Goal: Task Accomplishment & Management: Use online tool/utility

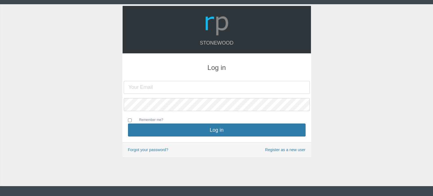
type input "[PERSON_NAME][EMAIL_ADDRESS][DOMAIN_NAME]"
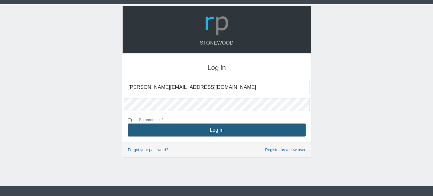
click at [241, 130] on button "Log in" at bounding box center [216, 129] width 177 height 13
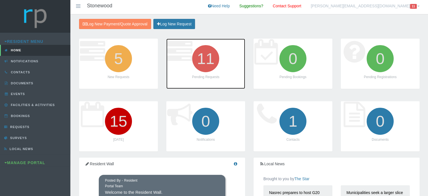
click at [210, 63] on icon "11" at bounding box center [206, 59] width 32 height 32
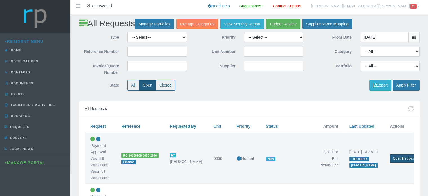
click at [399, 156] on link "Open Request" at bounding box center [404, 158] width 28 height 8
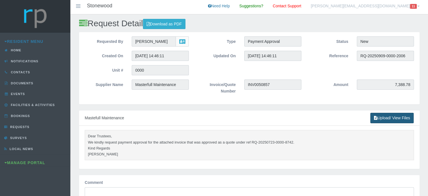
click at [391, 118] on link "Upload/ View Files" at bounding box center [392, 118] width 43 height 10
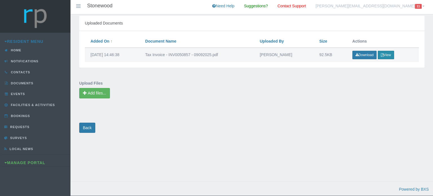
click at [385, 55] on button "View" at bounding box center [385, 55] width 16 height 8
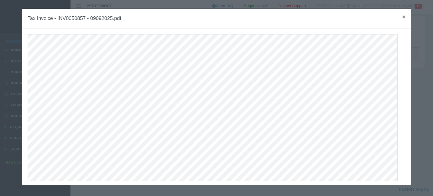
click at [402, 16] on span "×" at bounding box center [403, 17] width 3 height 6
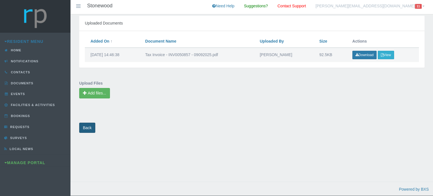
click at [83, 128] on link "Back" at bounding box center [87, 128] width 16 height 10
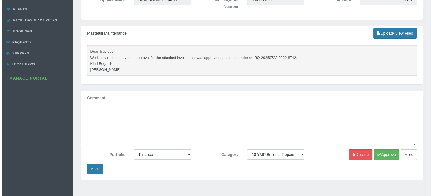
scroll to position [141, 0]
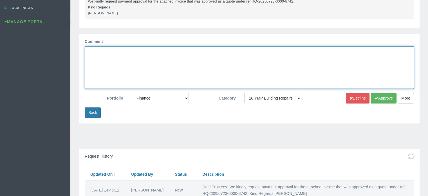
click at [132, 85] on textarea "Comment" at bounding box center [250, 67] width 330 height 43
type textarea "Approved"
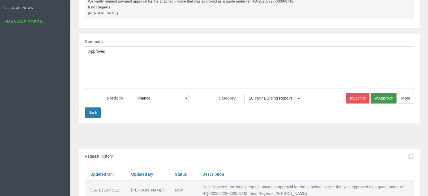
click at [377, 100] on icon "submit" at bounding box center [377, 98] width 4 height 4
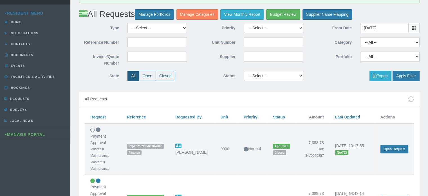
scroll to position [56, 0]
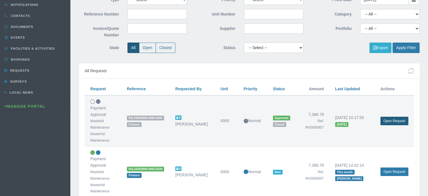
click at [398, 117] on link "Open Request" at bounding box center [395, 121] width 28 height 8
click at [142, 48] on label "Open" at bounding box center [147, 48] width 17 height 10
radio input "true"
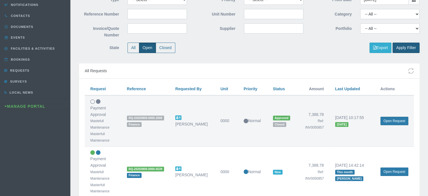
click at [405, 46] on button "Apply Filter" at bounding box center [406, 48] width 27 height 10
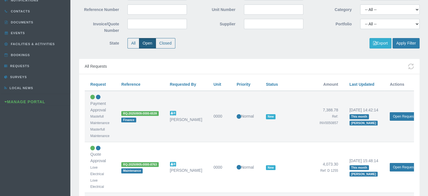
scroll to position [85, 0]
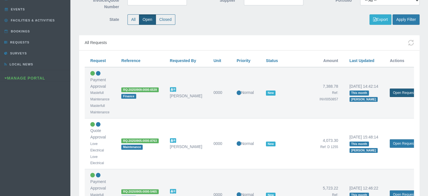
click at [399, 92] on link "Open Request" at bounding box center [404, 92] width 28 height 8
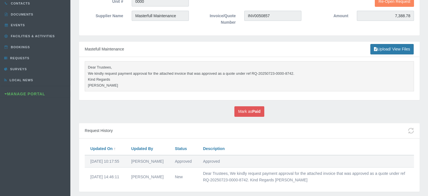
scroll to position [85, 0]
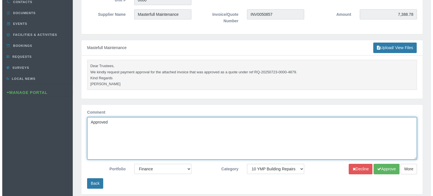
scroll to position [141, 0]
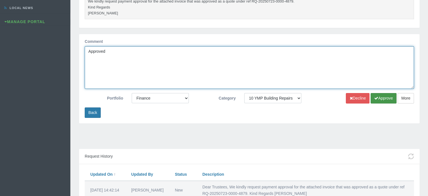
type textarea "Approved"
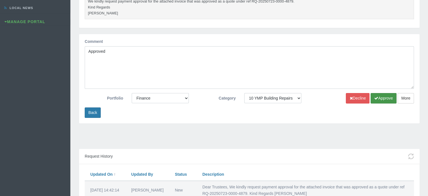
click at [389, 96] on button "Approve" at bounding box center [384, 98] width 26 height 10
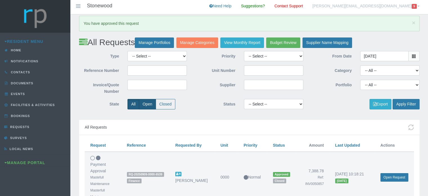
click at [147, 103] on label "Open" at bounding box center [147, 104] width 17 height 10
radio input "true"
click at [408, 103] on button "Apply Filter" at bounding box center [406, 104] width 27 height 10
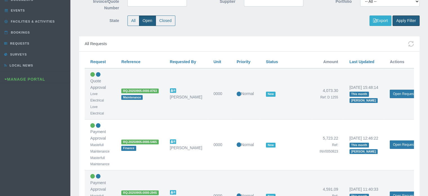
scroll to position [85, 0]
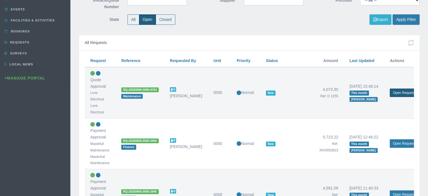
click at [400, 93] on link "Open Request" at bounding box center [404, 92] width 28 height 8
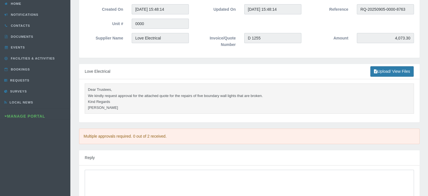
scroll to position [56, 0]
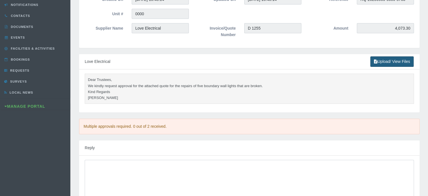
click at [386, 59] on link "Upload/ View Files" at bounding box center [392, 61] width 43 height 10
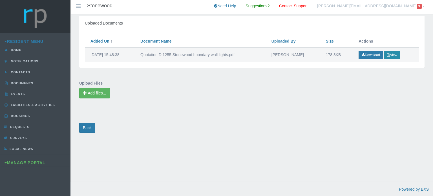
click at [396, 57] on button "View" at bounding box center [392, 55] width 16 height 8
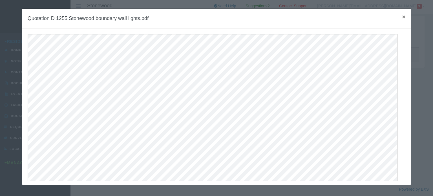
click at [402, 18] on span "×" at bounding box center [403, 17] width 3 height 6
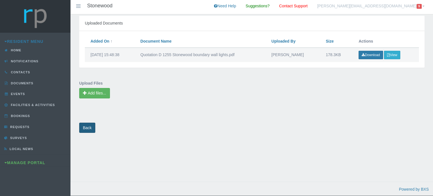
click at [89, 130] on link "Back" at bounding box center [87, 128] width 16 height 10
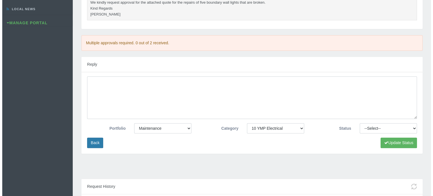
scroll to position [141, 0]
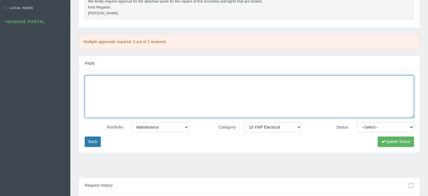
click at [134, 90] on textarea at bounding box center [250, 96] width 330 height 43
type textarea "Approved"
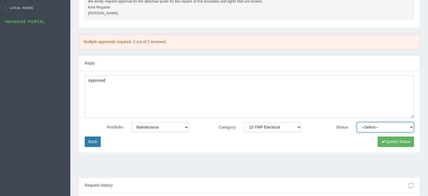
click at [366, 123] on select "--Select-- Approved Cancelled Completed Declined More information required New …" at bounding box center [385, 127] width 57 height 10
select select "APPROVED"
click at [357, 122] on select "--Select-- Approved Cancelled Completed Declined More information required New …" at bounding box center [385, 127] width 57 height 10
click at [386, 142] on button "Update Status" at bounding box center [396, 141] width 36 height 10
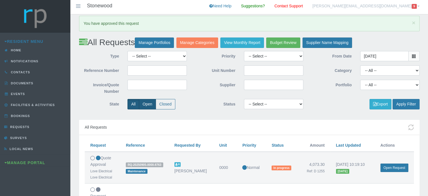
click at [148, 105] on label "Open" at bounding box center [147, 104] width 17 height 10
radio input "true"
click at [405, 103] on button "Apply Filter" at bounding box center [406, 104] width 27 height 10
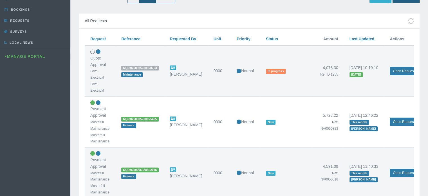
scroll to position [113, 0]
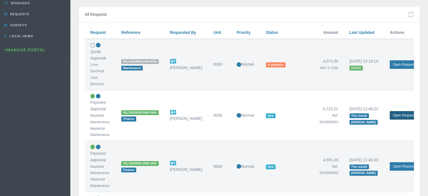
click at [403, 115] on link "Open Request" at bounding box center [404, 115] width 28 height 8
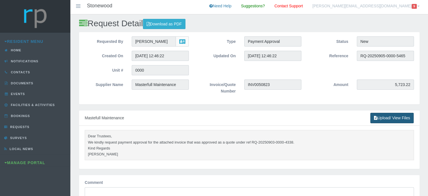
click at [384, 118] on link "Upload/ View Files" at bounding box center [392, 118] width 43 height 10
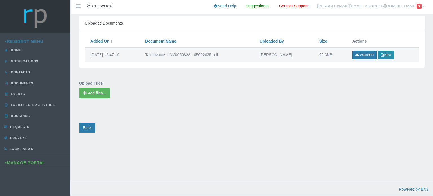
click at [386, 54] on button "View" at bounding box center [385, 55] width 16 height 8
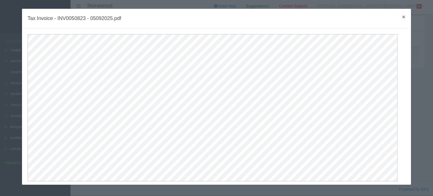
click at [402, 19] on span "×" at bounding box center [403, 17] width 3 height 6
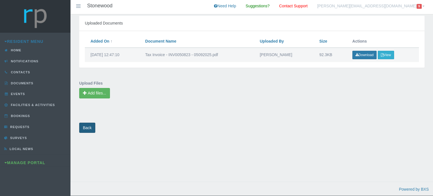
click at [88, 129] on link "Back" at bounding box center [87, 128] width 16 height 10
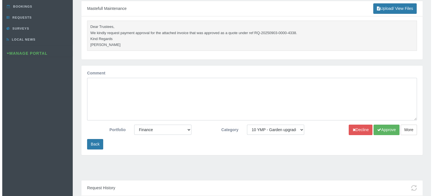
scroll to position [113, 0]
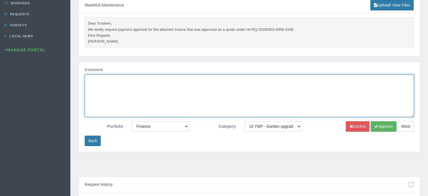
click at [111, 90] on textarea "Comment" at bounding box center [250, 95] width 330 height 43
type textarea "approved"
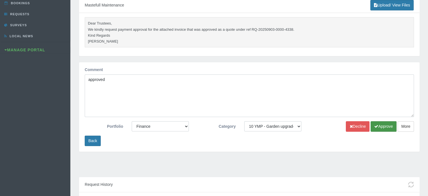
click at [384, 127] on button "Approve" at bounding box center [384, 126] width 26 height 10
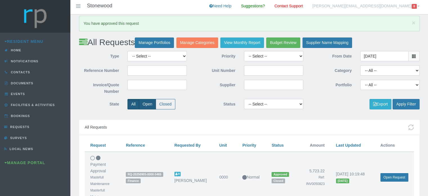
click at [146, 103] on label "Open" at bounding box center [147, 104] width 17 height 10
radio input "true"
click at [412, 106] on button "Apply Filter" at bounding box center [406, 104] width 27 height 10
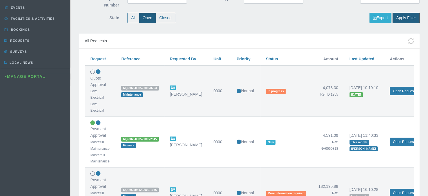
scroll to position [113, 0]
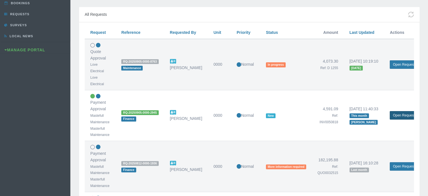
click at [399, 114] on link "Open Request" at bounding box center [404, 115] width 28 height 8
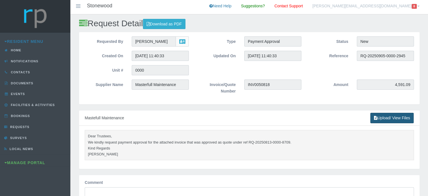
click at [398, 119] on link "Upload/ View Files" at bounding box center [392, 118] width 43 height 10
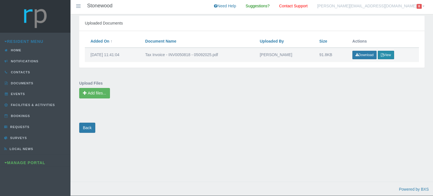
click at [385, 55] on button "View" at bounding box center [385, 55] width 16 height 8
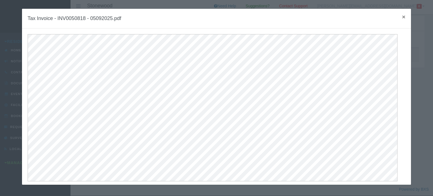
click at [402, 17] on span "×" at bounding box center [403, 17] width 3 height 6
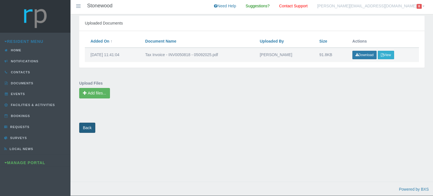
click at [85, 126] on link "Back" at bounding box center [87, 128] width 16 height 10
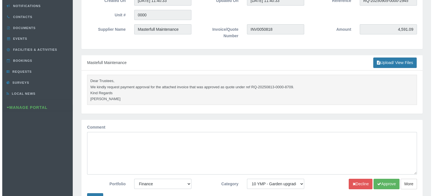
scroll to position [85, 0]
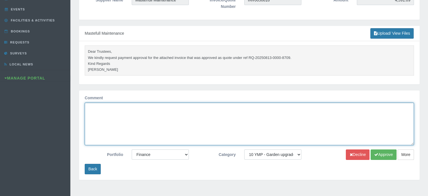
click at [100, 109] on textarea "Comment" at bounding box center [250, 124] width 330 height 43
type textarea "approved"
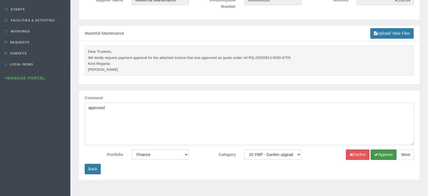
click at [377, 155] on icon "submit" at bounding box center [377, 154] width 4 height 4
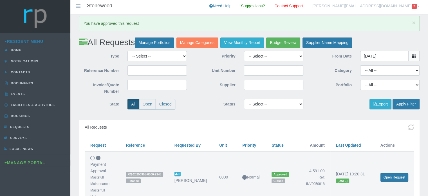
click at [383, 7] on link "[PERSON_NAME][EMAIL_ADDRESS][DOMAIN_NAME] 7" at bounding box center [366, 7] width 116 height 14
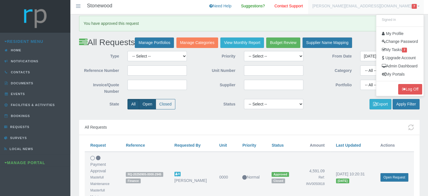
click at [141, 105] on label "Open" at bounding box center [147, 104] width 17 height 10
radio input "true"
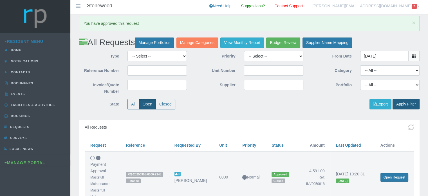
click at [407, 105] on button "Apply Filter" at bounding box center [406, 104] width 27 height 10
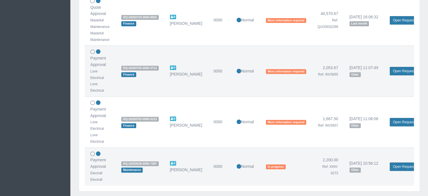
scroll to position [310, 0]
click at [400, 20] on link "Open Request" at bounding box center [404, 20] width 28 height 8
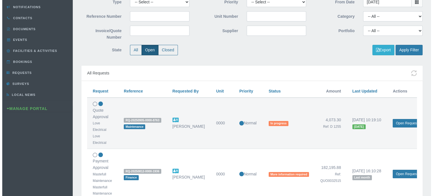
scroll to position [0, 0]
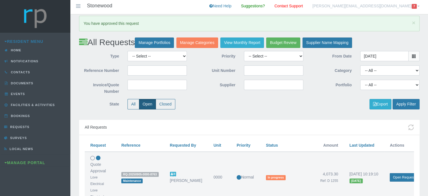
click at [383, 6] on link "wendy@brumawen.com 7" at bounding box center [366, 7] width 116 height 14
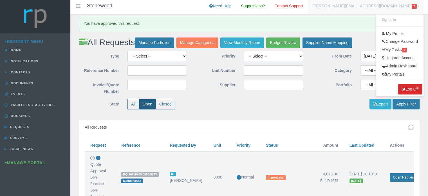
click at [407, 90] on button "Log Off" at bounding box center [411, 89] width 24 height 10
